Goal: Browse casually: Explore the website without a specific task or goal

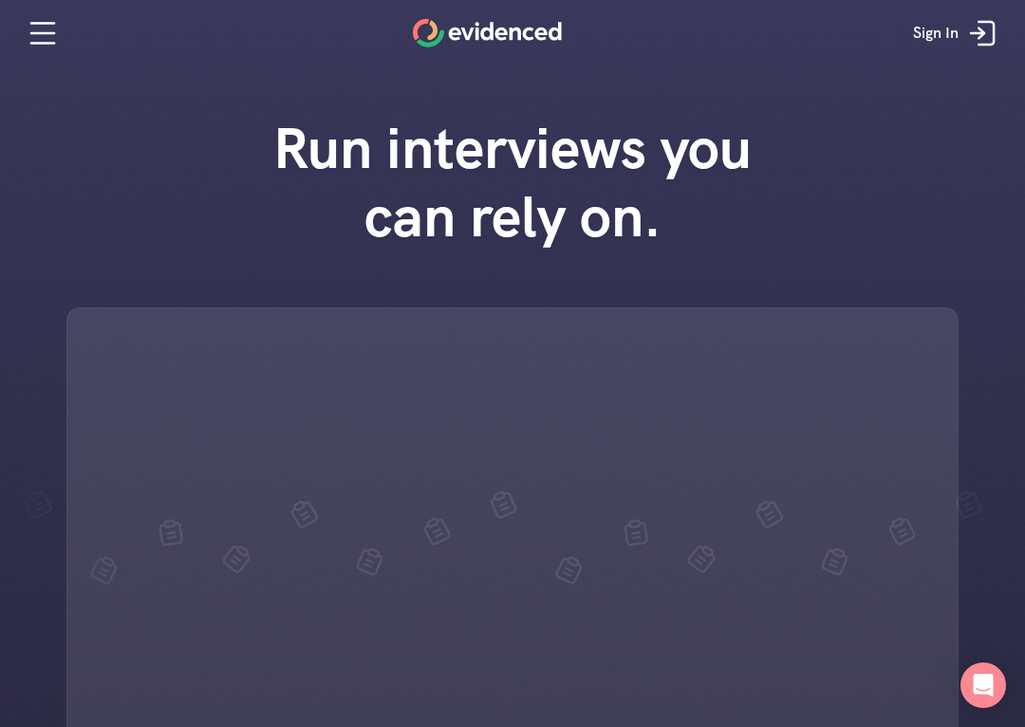
click at [984, 724] on div "Run interviews you can rely on." at bounding box center [512, 489] width 1025 height 789
